Goal: Task Accomplishment & Management: Complete application form

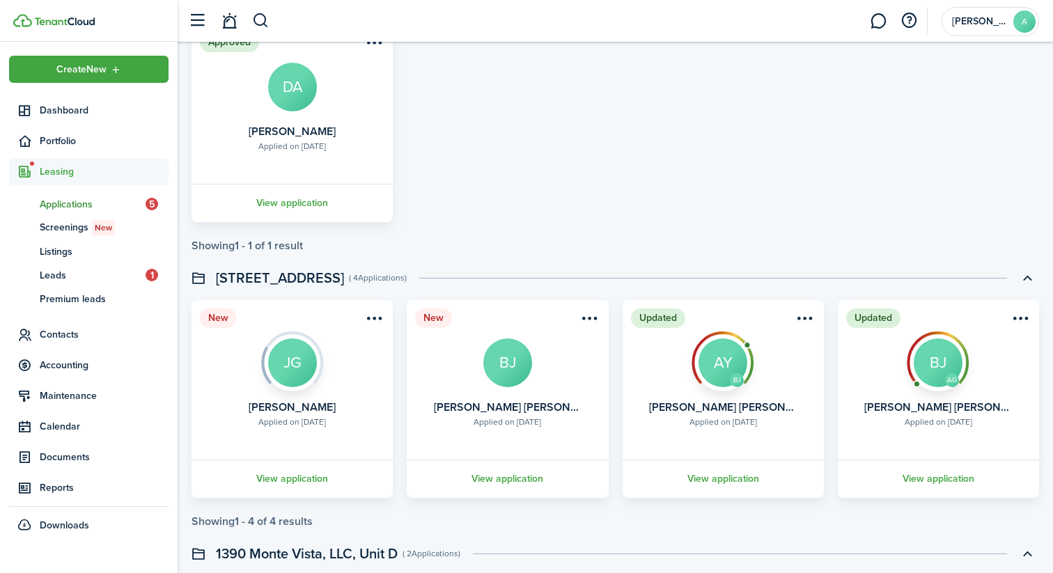
scroll to position [1052, 0]
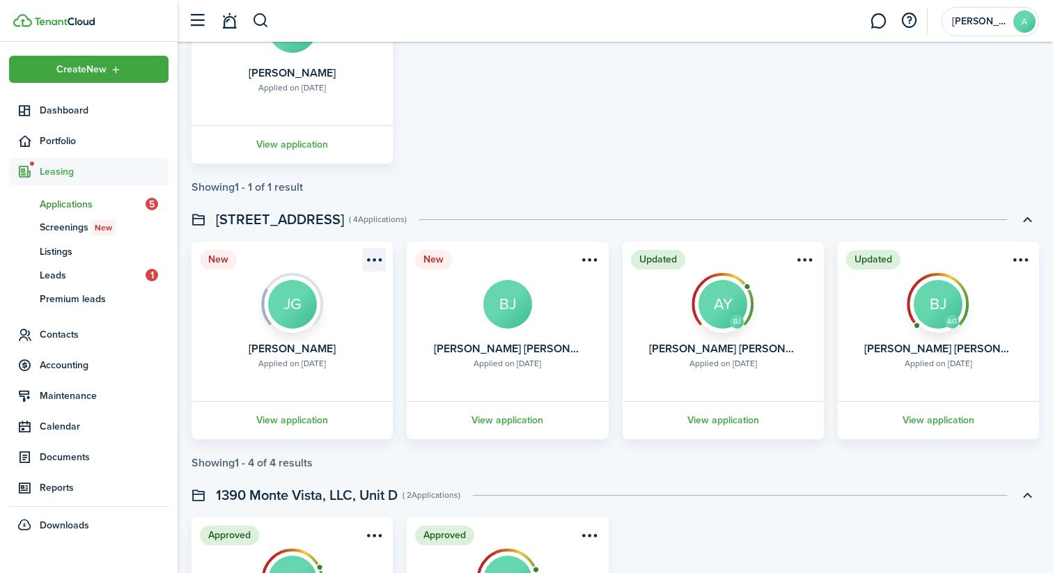
click at [376, 260] on menu-btn-icon "Open menu" at bounding box center [374, 260] width 24 height 24
click at [453, 181] on swimlane-page-total "Showing 1 - 1 of 1 result" at bounding box center [616, 187] width 848 height 13
click at [302, 412] on link "View application" at bounding box center [291, 420] width 205 height 38
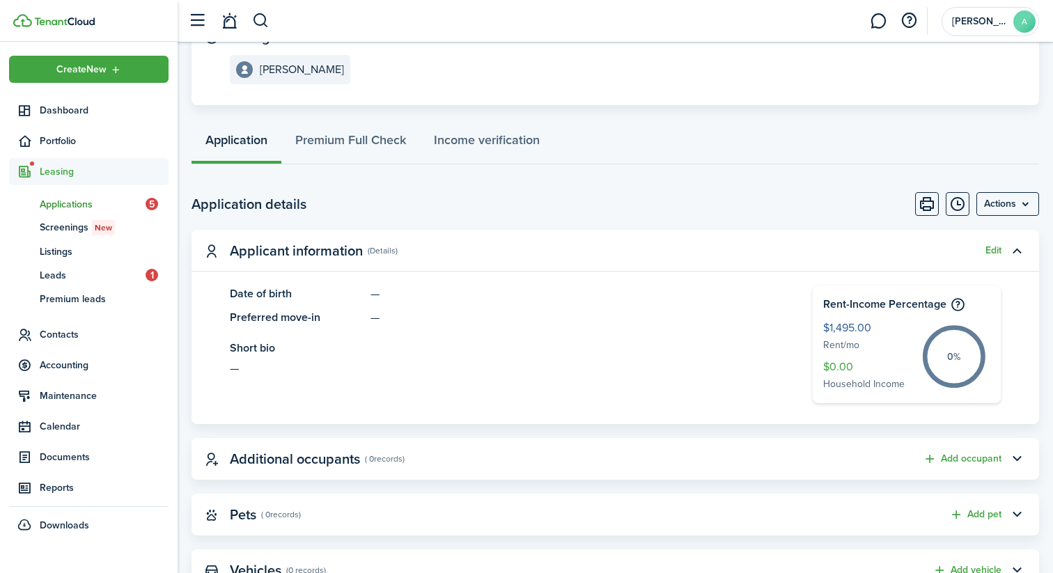
scroll to position [541, 0]
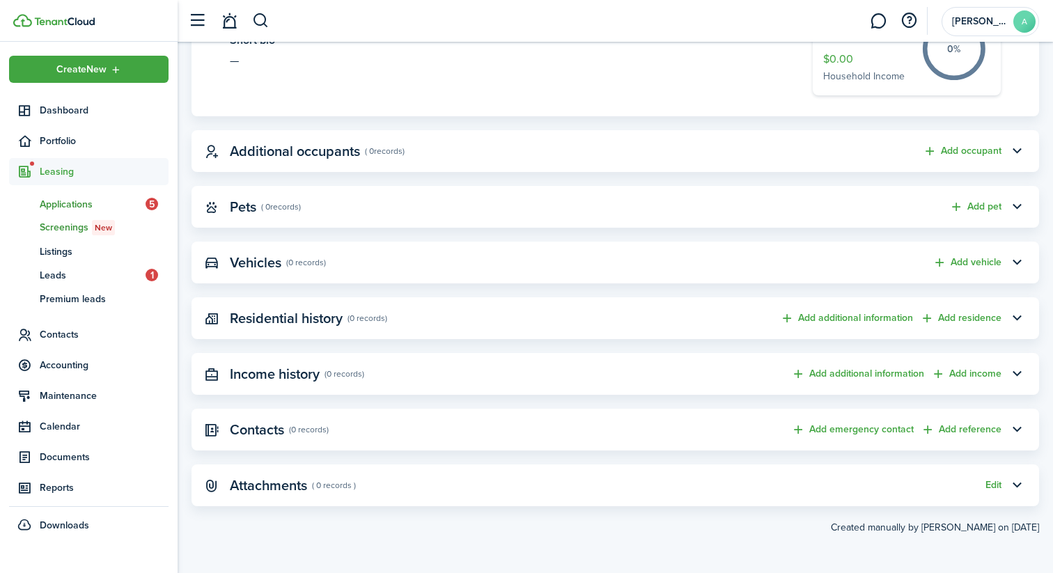
click at [86, 225] on span "Screenings New" at bounding box center [104, 227] width 129 height 15
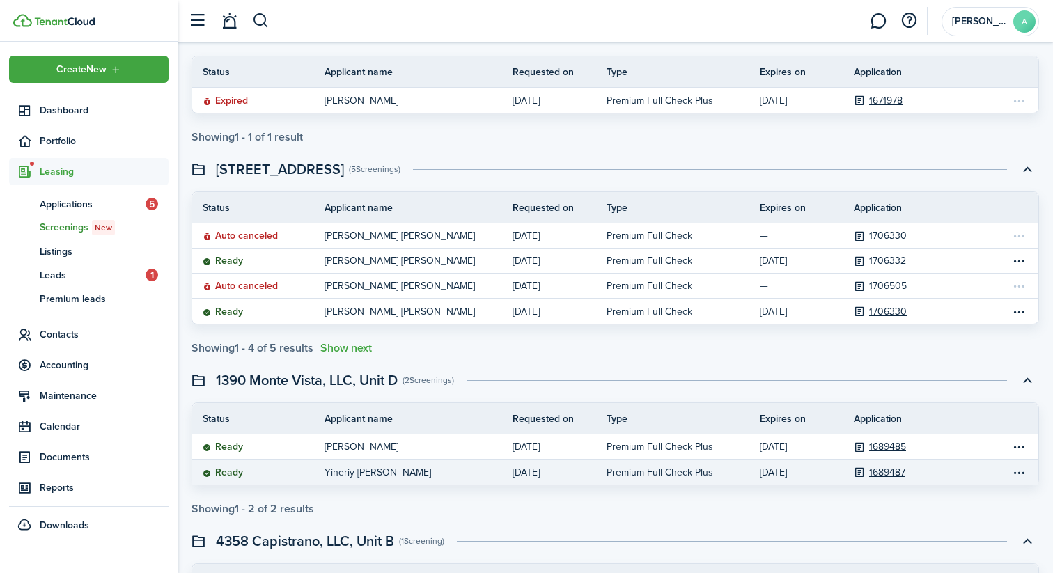
scroll to position [641, 0]
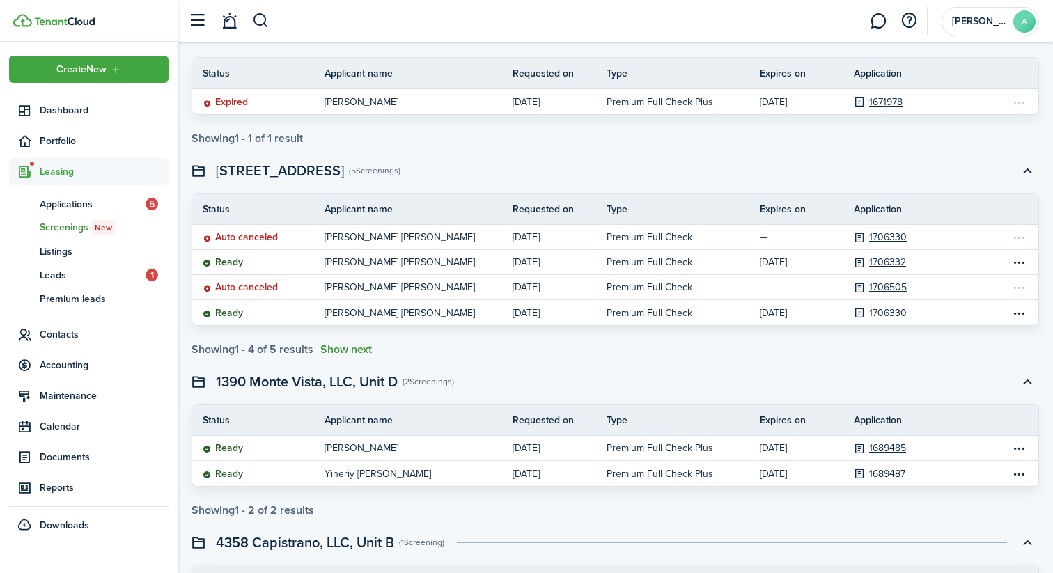
click at [338, 354] on button "Show next" at bounding box center [346, 349] width 52 height 13
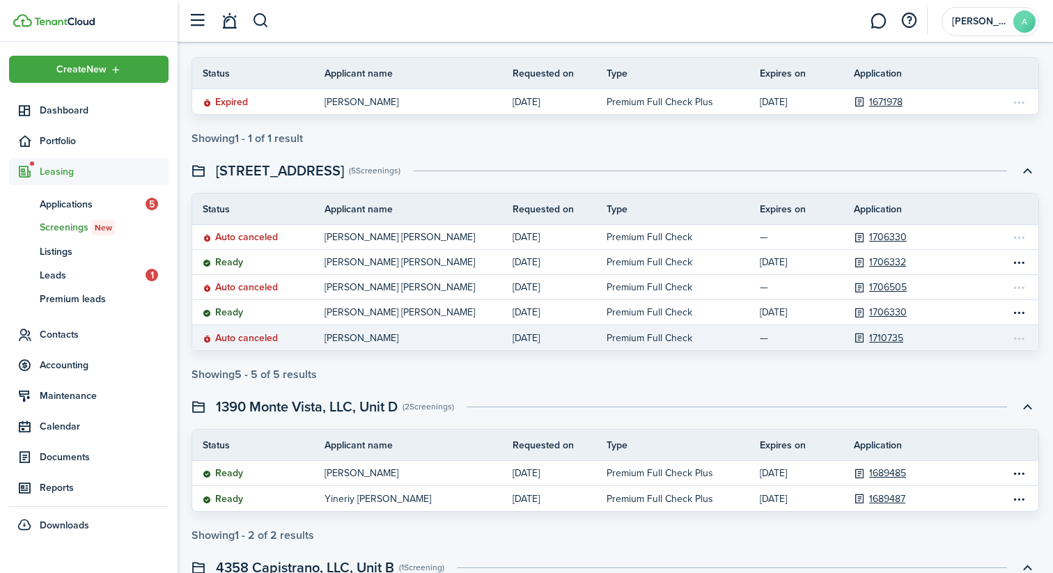
click at [1019, 336] on screening-action-menu at bounding box center [1018, 337] width 17 height 17
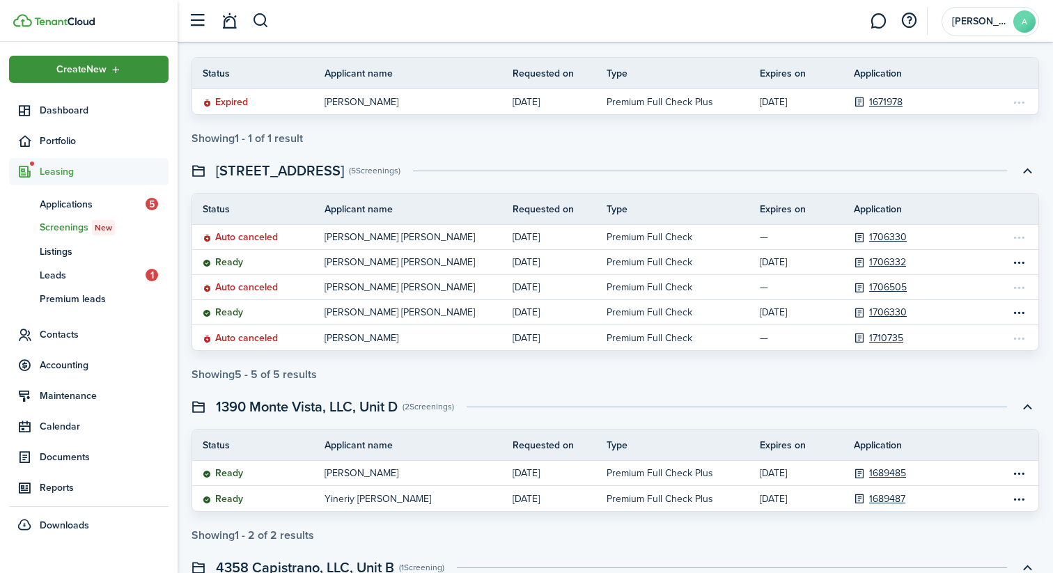
click at [108, 72] on div "Create New" at bounding box center [88, 69] width 159 height 27
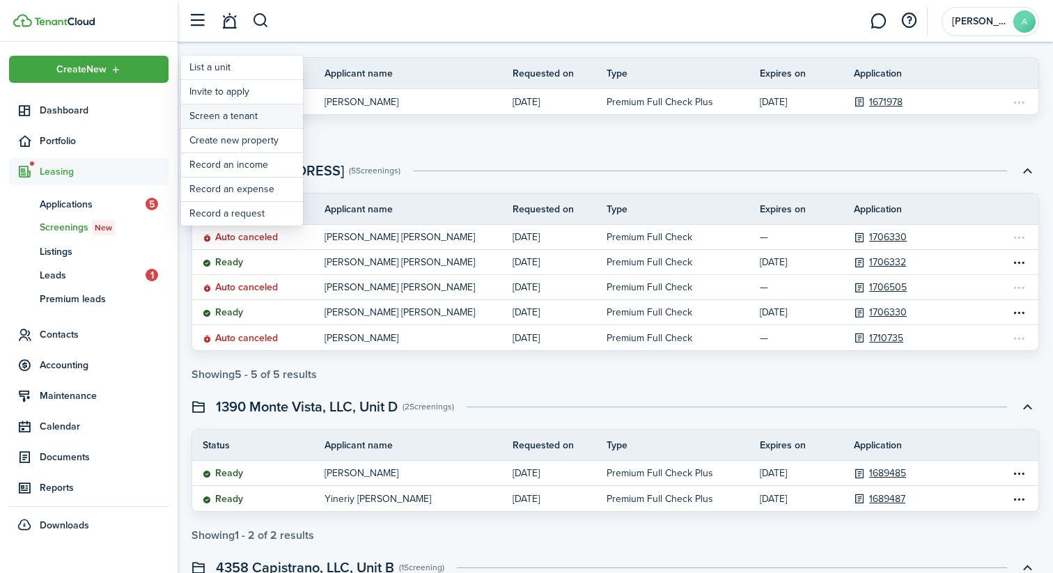
click at [248, 116] on link "Screen a tenant" at bounding box center [242, 116] width 122 height 24
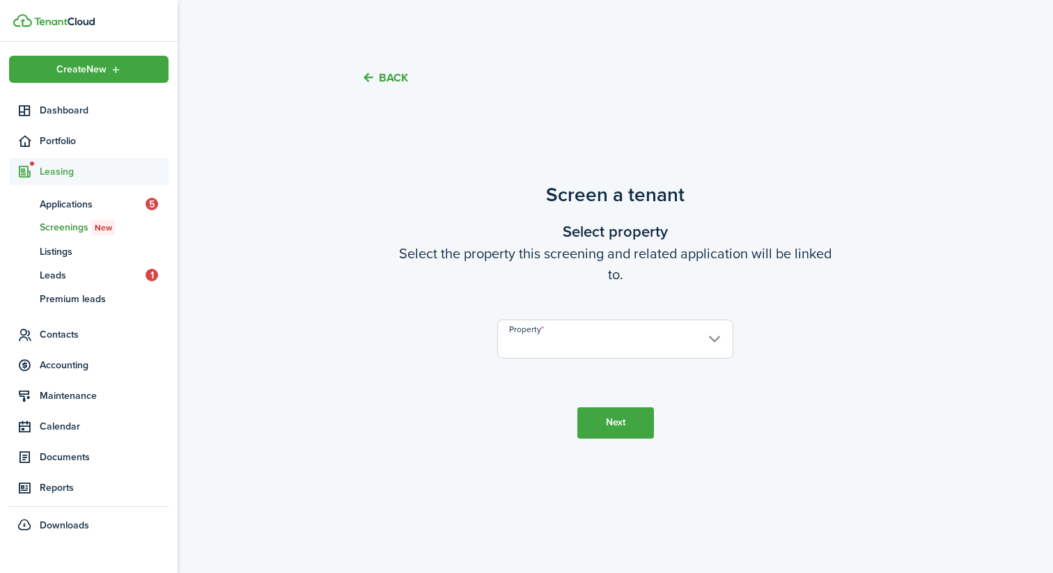
click at [563, 336] on input "Property" at bounding box center [614, 339] width 235 height 39
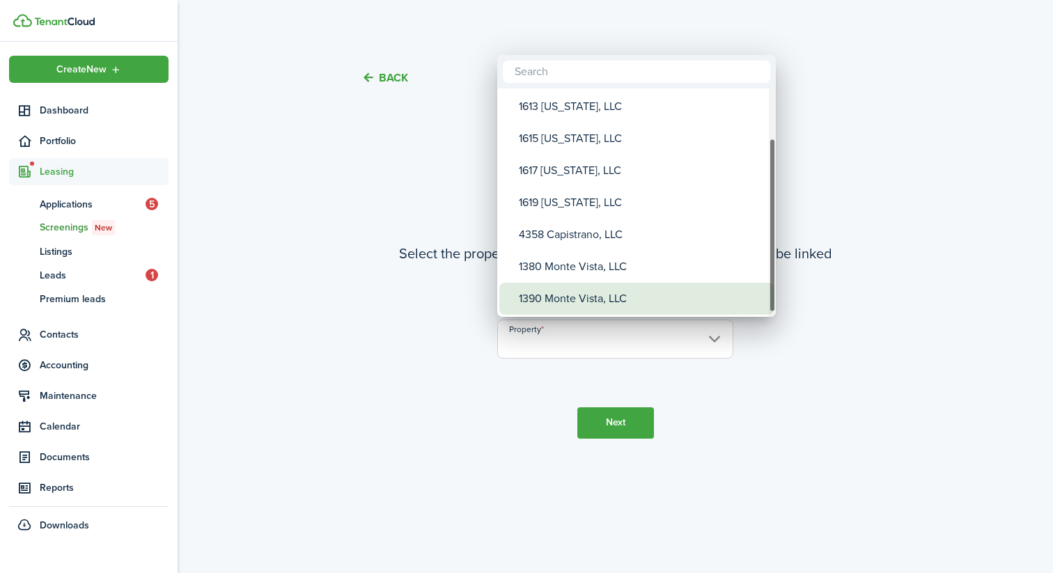
click at [586, 290] on div "1390 Monte Vista, LLC" at bounding box center [642, 299] width 247 height 32
type input "1390 Monte Vista, LLC"
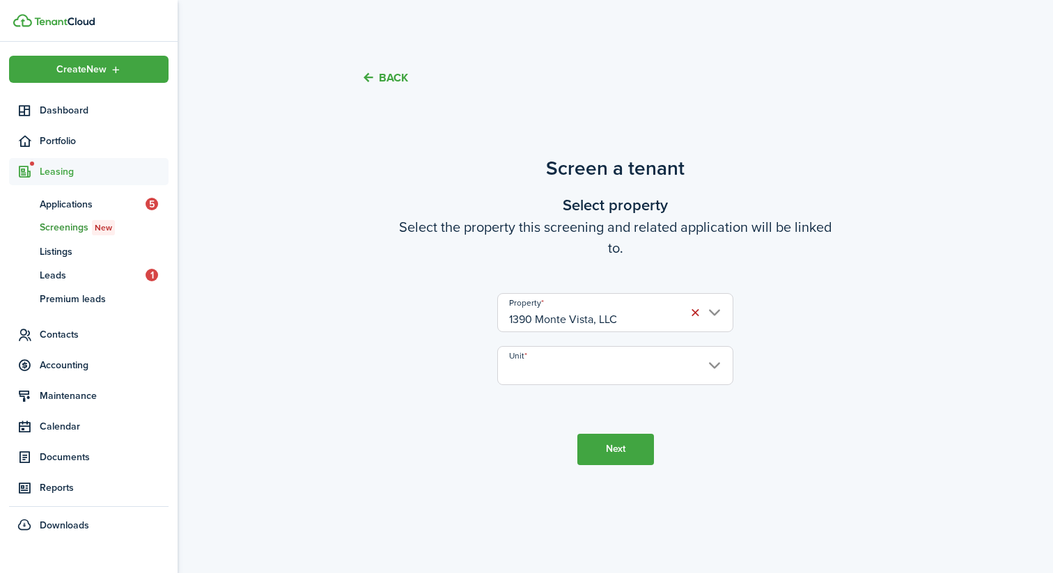
click at [562, 361] on input "Unit" at bounding box center [614, 365] width 235 height 39
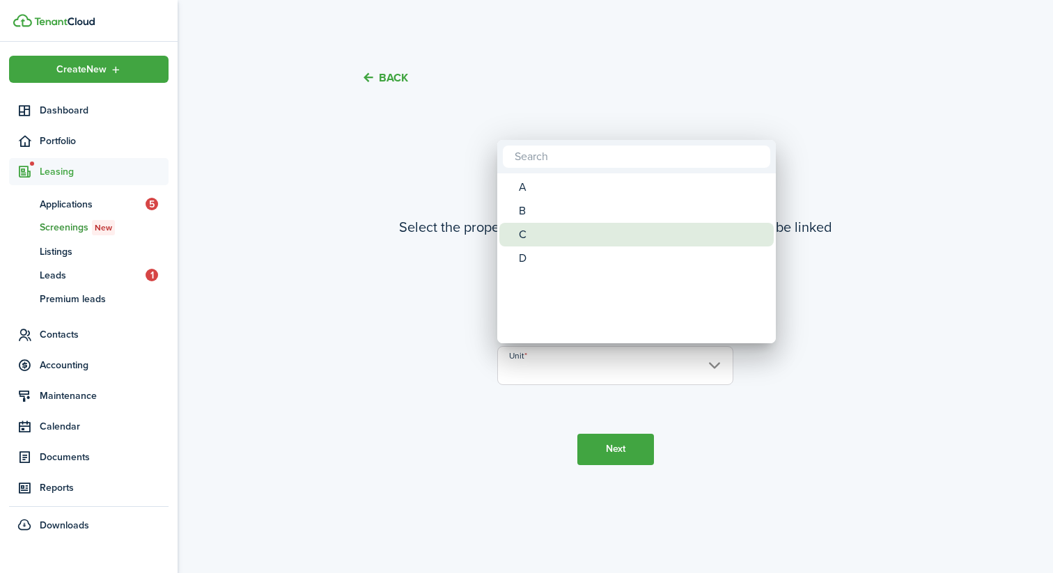
click at [553, 230] on div "C" at bounding box center [642, 235] width 247 height 24
type input "C"
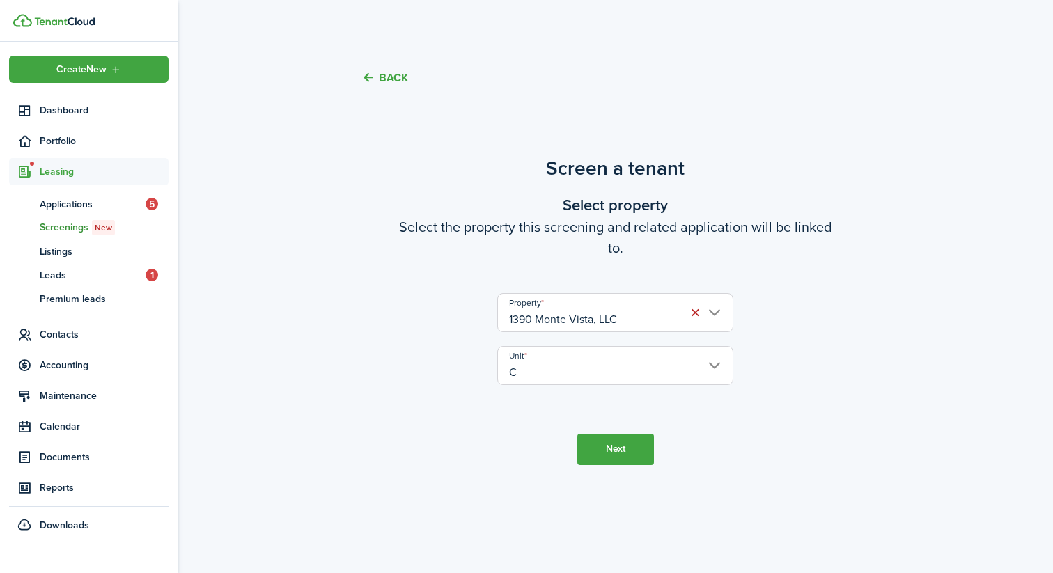
click at [607, 441] on button "Next" at bounding box center [615, 449] width 77 height 31
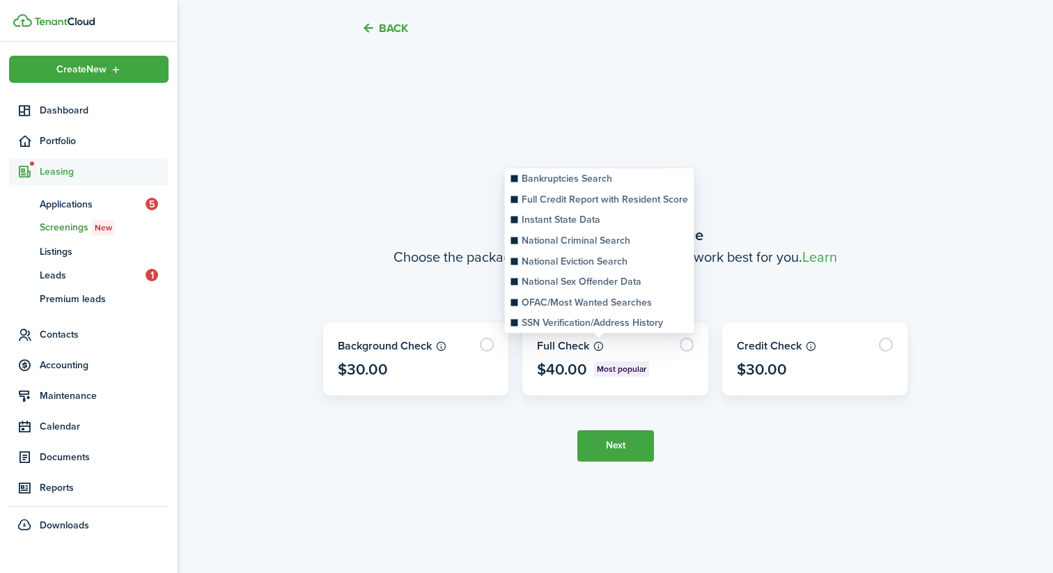
scroll to position [466, 0]
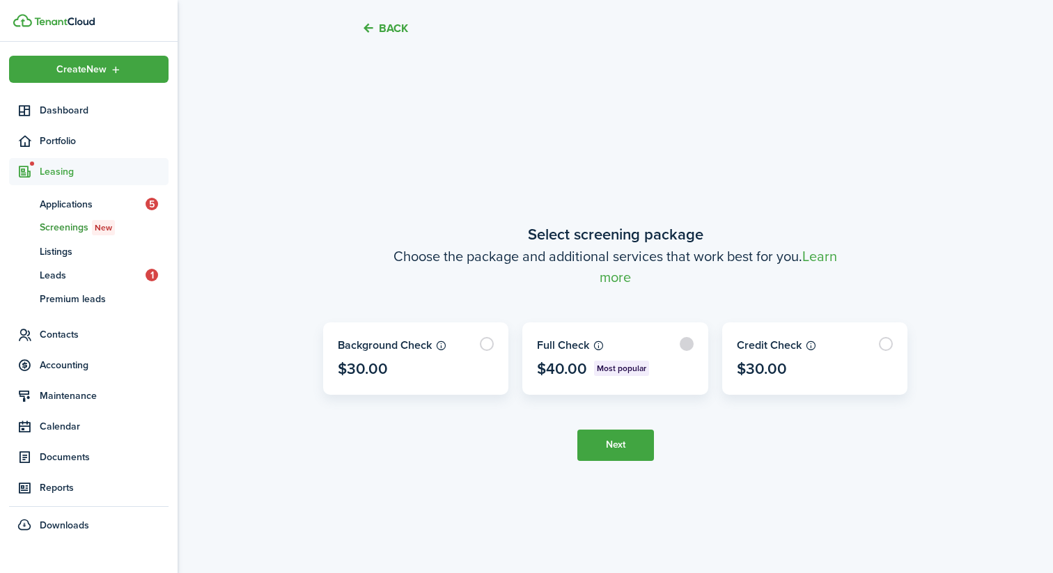
click at [663, 348] on label at bounding box center [615, 358] width 185 height 71
radio input "true"
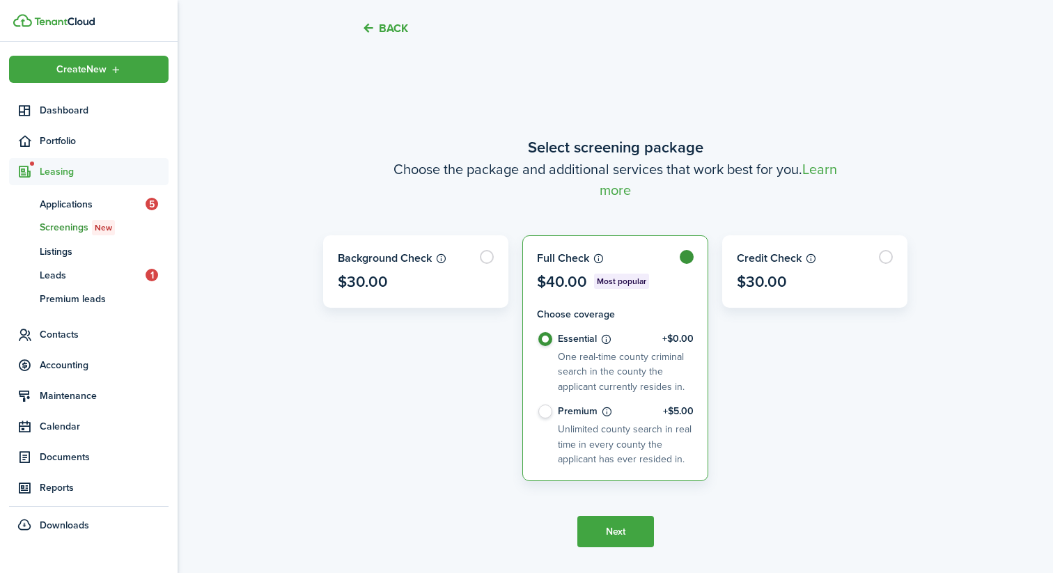
click at [579, 419] on label "Premium +$5.00 Unlimited county search in real time in every county the applica…" at bounding box center [615, 436] width 157 height 62
radio input "false"
radio input "true"
click at [607, 503] on tc-wizard-step "Select screening package Choose the package and additional services that work b…" at bounding box center [615, 341] width 585 height 573
click at [606, 516] on button "Next" at bounding box center [615, 531] width 77 height 31
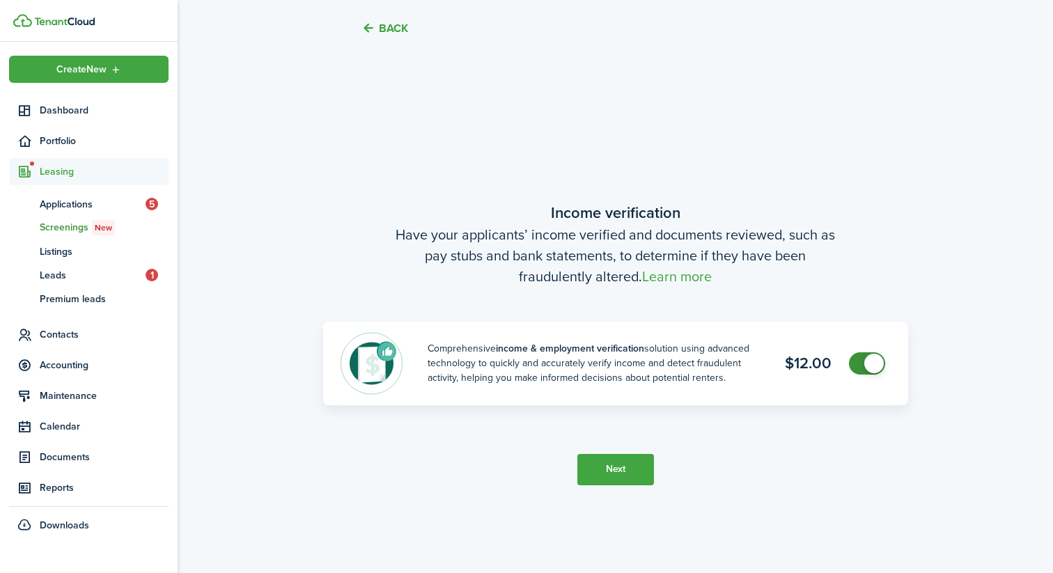
scroll to position [1039, 0]
click at [623, 469] on button "Next" at bounding box center [615, 468] width 77 height 31
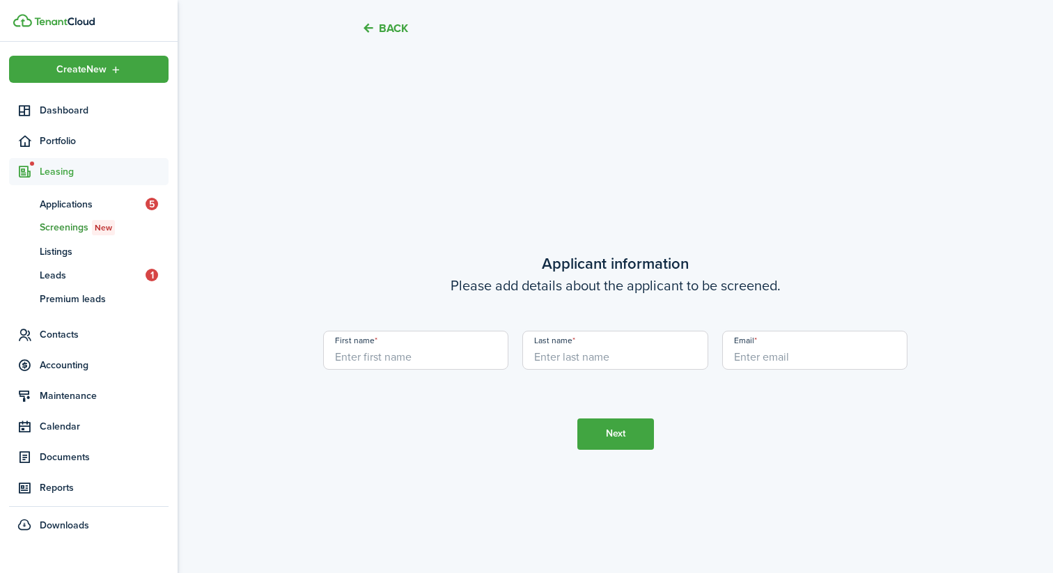
scroll to position [1612, 0]
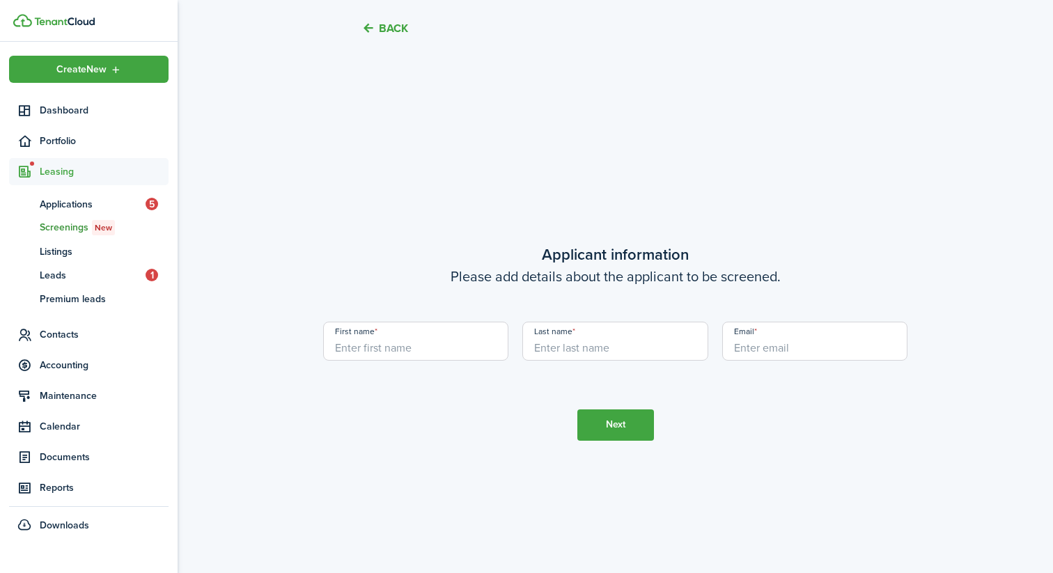
click at [448, 344] on input "First name" at bounding box center [416, 341] width 186 height 39
type input "[PERSON_NAME]"
type input "j"
type input "g"
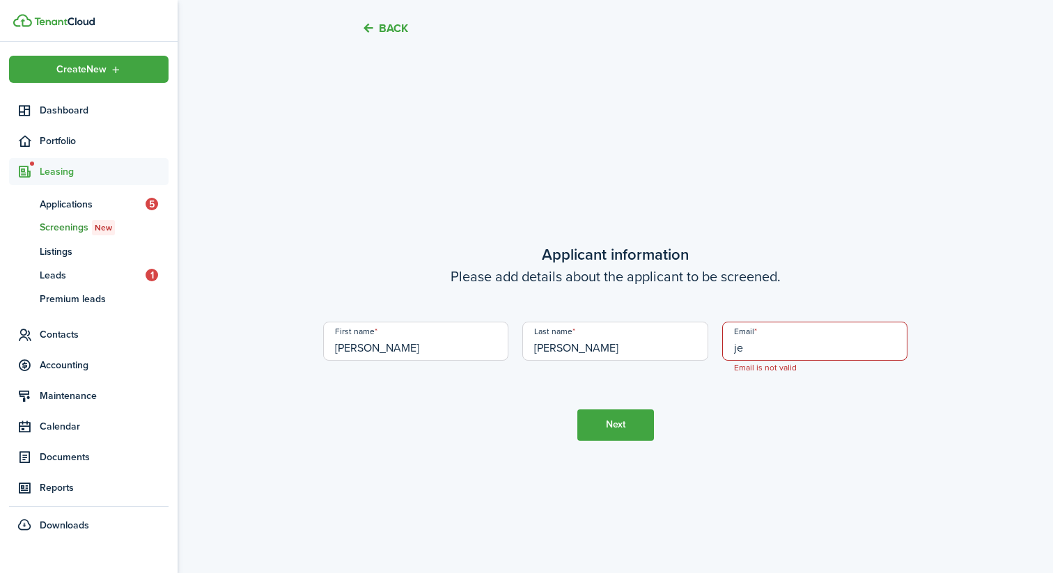
type input "j"
paste input "[EMAIL_ADDRESS][DOMAIN_NAME]"
type input "[EMAIL_ADDRESS][DOMAIN_NAME]"
click at [635, 419] on button "Next" at bounding box center [615, 424] width 77 height 31
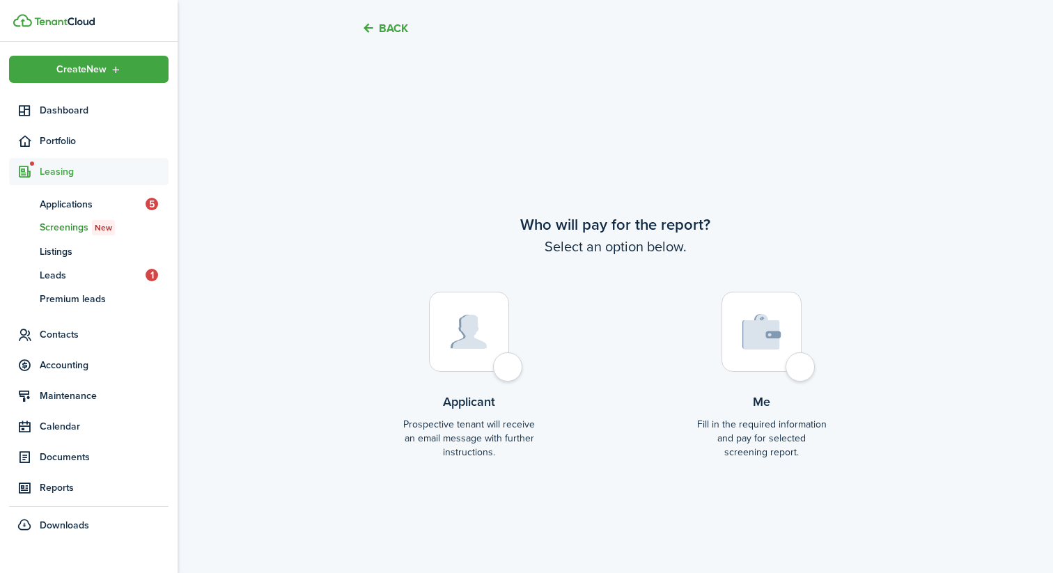
click at [503, 341] on div at bounding box center [469, 332] width 80 height 80
radio input "true"
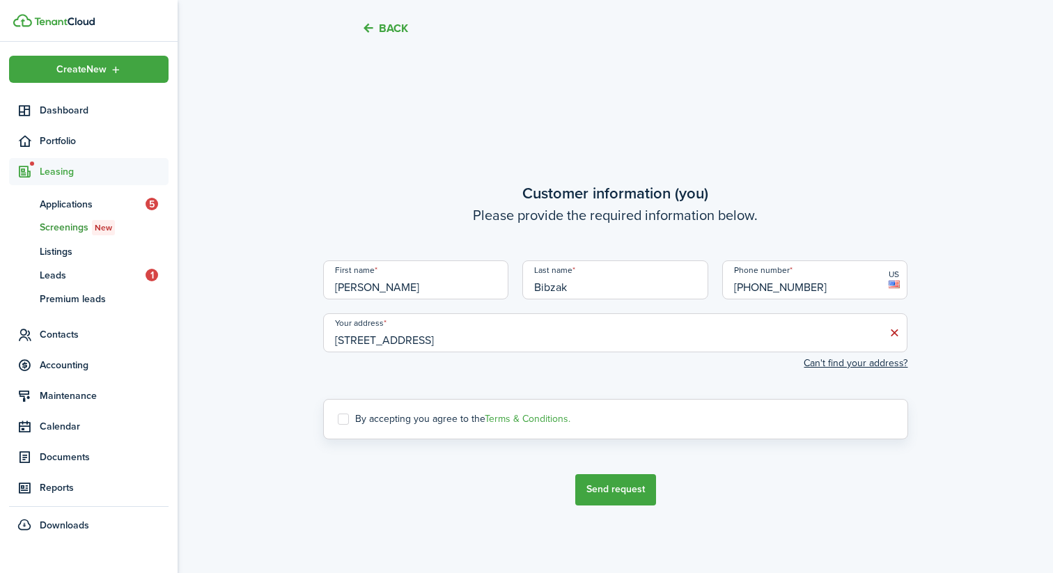
scroll to position [2758, 0]
click at [477, 414] on label "By accepting you agree to the Terms & Conditions." at bounding box center [454, 417] width 233 height 11
click at [338, 416] on input "By accepting you agree to the Terms & Conditions." at bounding box center [337, 416] width 1 height 1
checkbox input "true"
click at [607, 487] on button "Send request" at bounding box center [615, 487] width 81 height 31
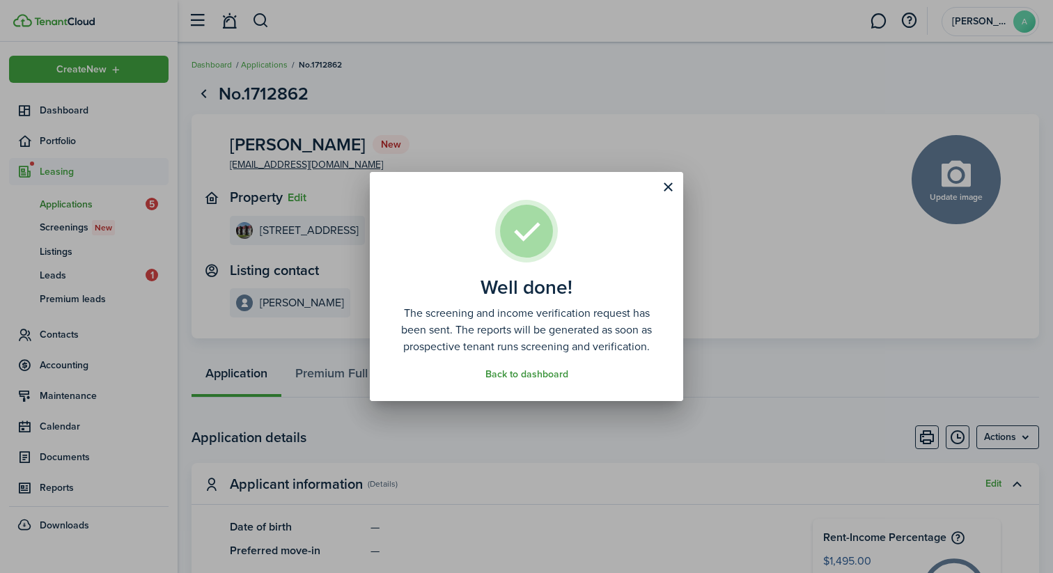
click at [515, 373] on link "Back to dashboard" at bounding box center [526, 374] width 83 height 11
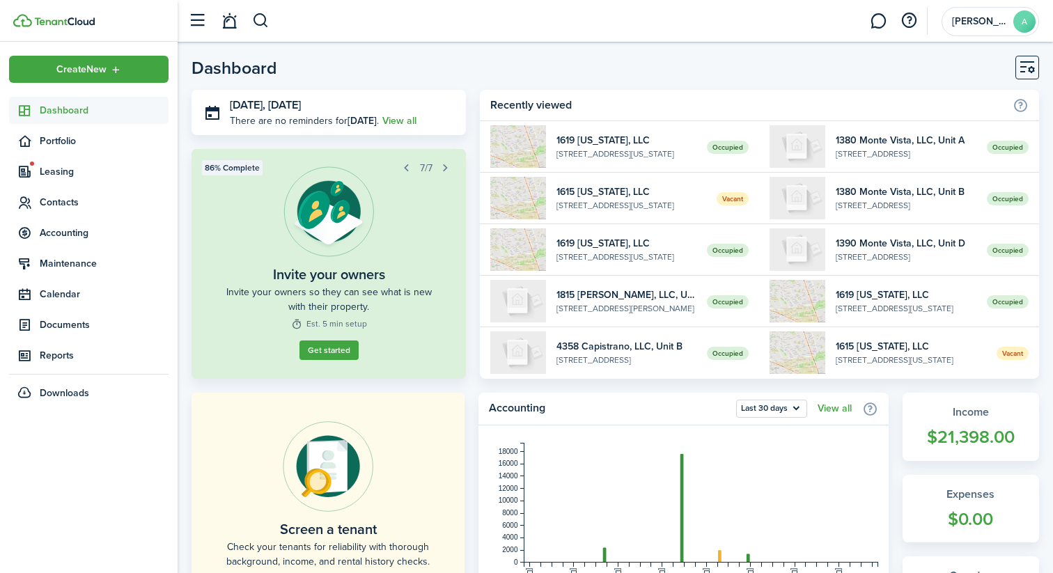
click at [56, 107] on span "Dashboard" at bounding box center [104, 110] width 129 height 15
click at [58, 180] on span "Leasing" at bounding box center [88, 171] width 159 height 27
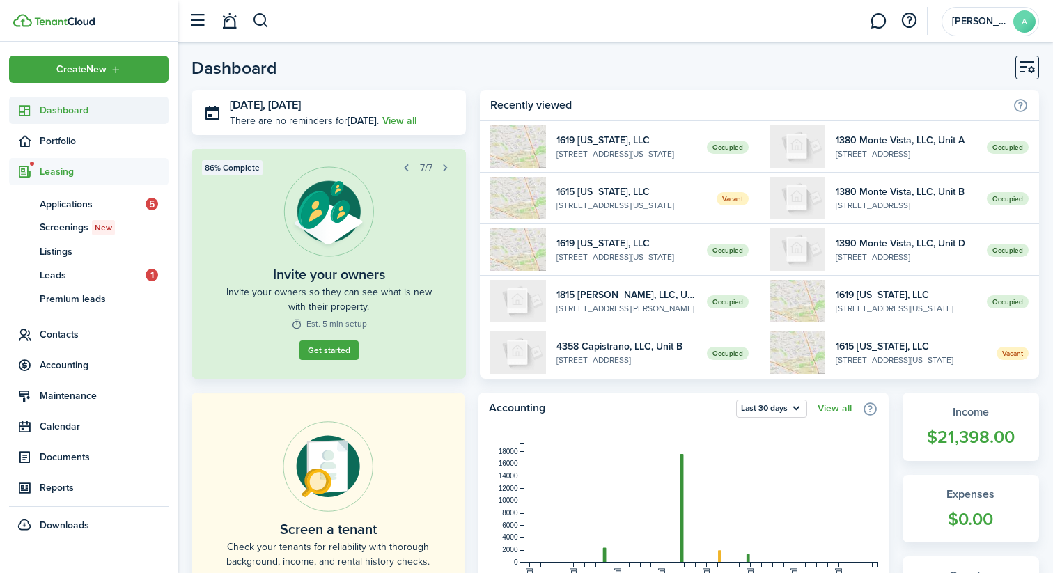
click at [93, 105] on span "Dashboard" at bounding box center [104, 110] width 129 height 15
